Goal: Task Accomplishment & Management: Use online tool/utility

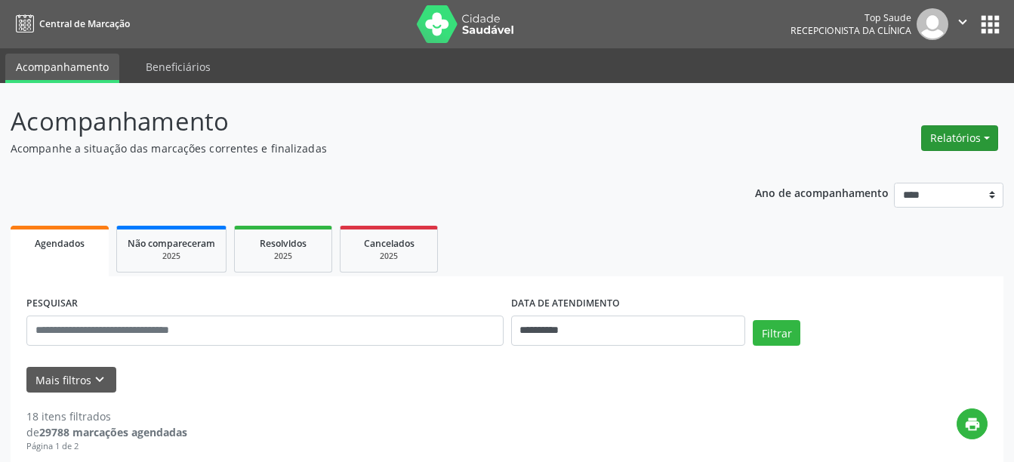
click at [953, 146] on button "Relatórios" at bounding box center [960, 138] width 77 height 26
click at [883, 172] on link "Agendamentos" at bounding box center [918, 170] width 162 height 21
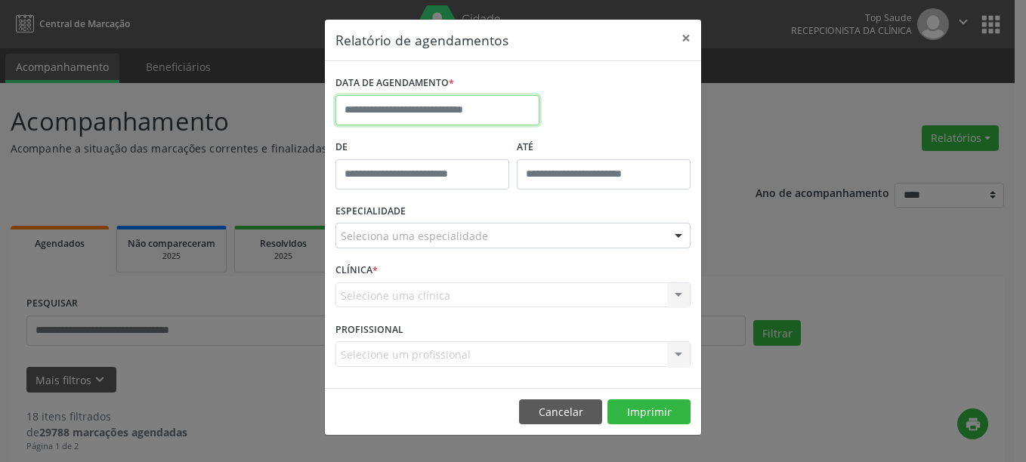
click at [439, 116] on input "text" at bounding box center [437, 110] width 204 height 30
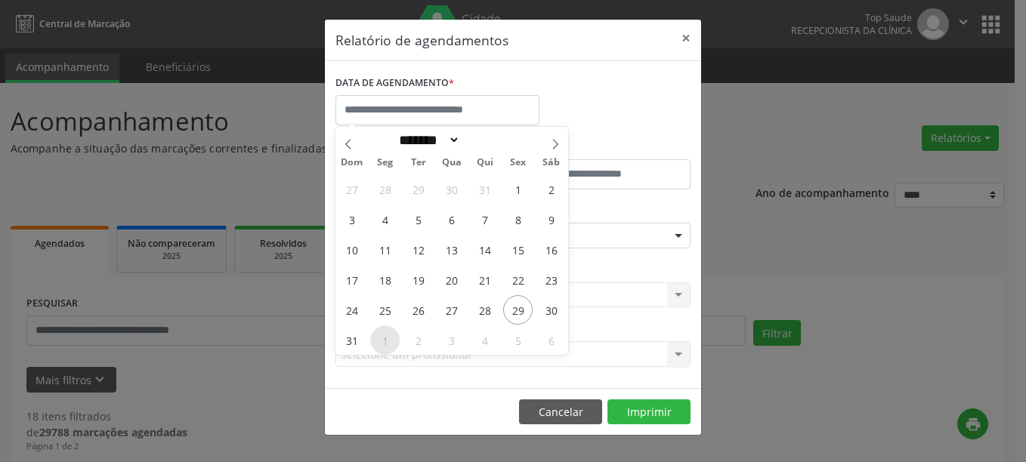
click at [394, 335] on span "1" at bounding box center [384, 340] width 29 height 29
type input "**********"
click at [394, 335] on span "1" at bounding box center [384, 340] width 29 height 29
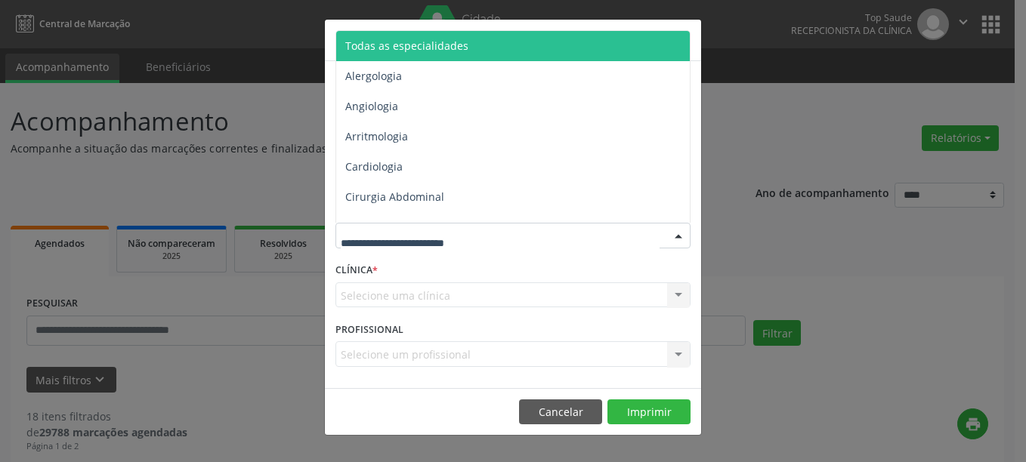
click at [446, 49] on span "Todas as especialidades" at bounding box center [406, 46] width 123 height 14
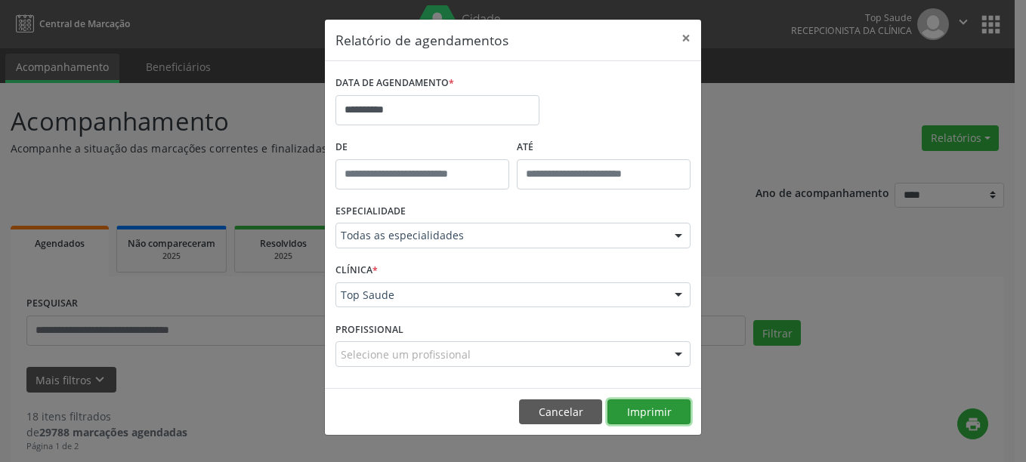
click at [659, 415] on button "Imprimir" at bounding box center [648, 413] width 83 height 26
click at [686, 33] on button "×" at bounding box center [686, 38] width 30 height 37
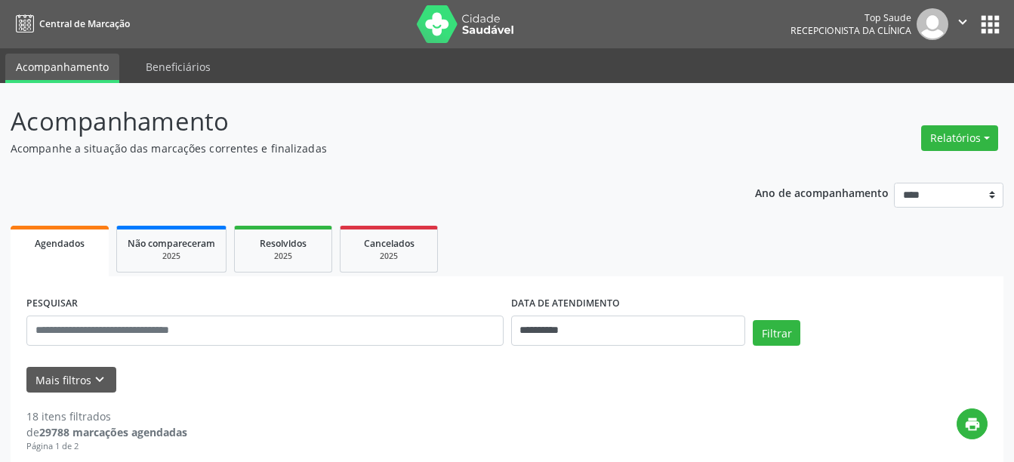
click at [940, 23] on img at bounding box center [933, 24] width 32 height 32
click at [959, 20] on icon "" at bounding box center [963, 22] width 17 height 17
click at [889, 97] on link "Sair" at bounding box center [924, 92] width 104 height 21
